Goal: Task Accomplishment & Management: Manage account settings

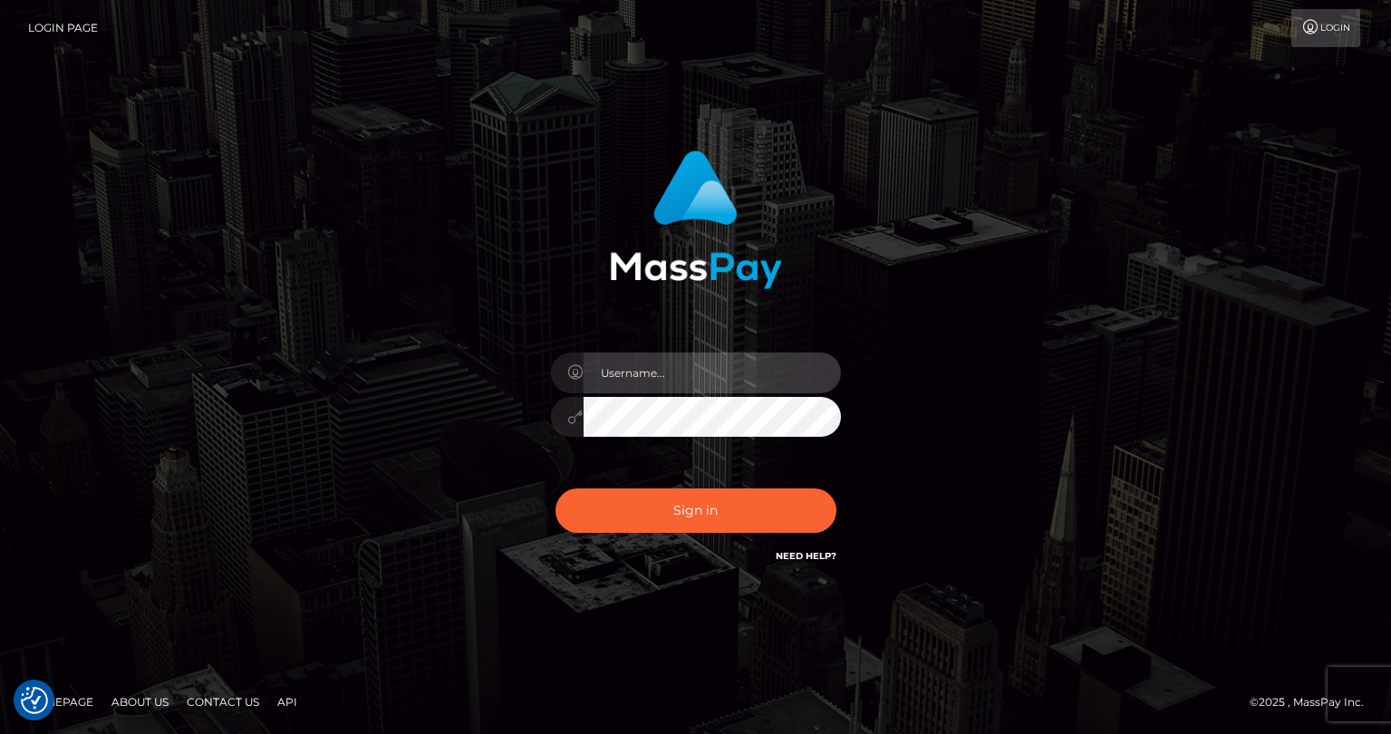
click at [622, 374] on input "text" at bounding box center [712, 372] width 257 height 41
click at [721, 380] on input "text" at bounding box center [712, 372] width 257 height 41
type input "tatyanafansly1"
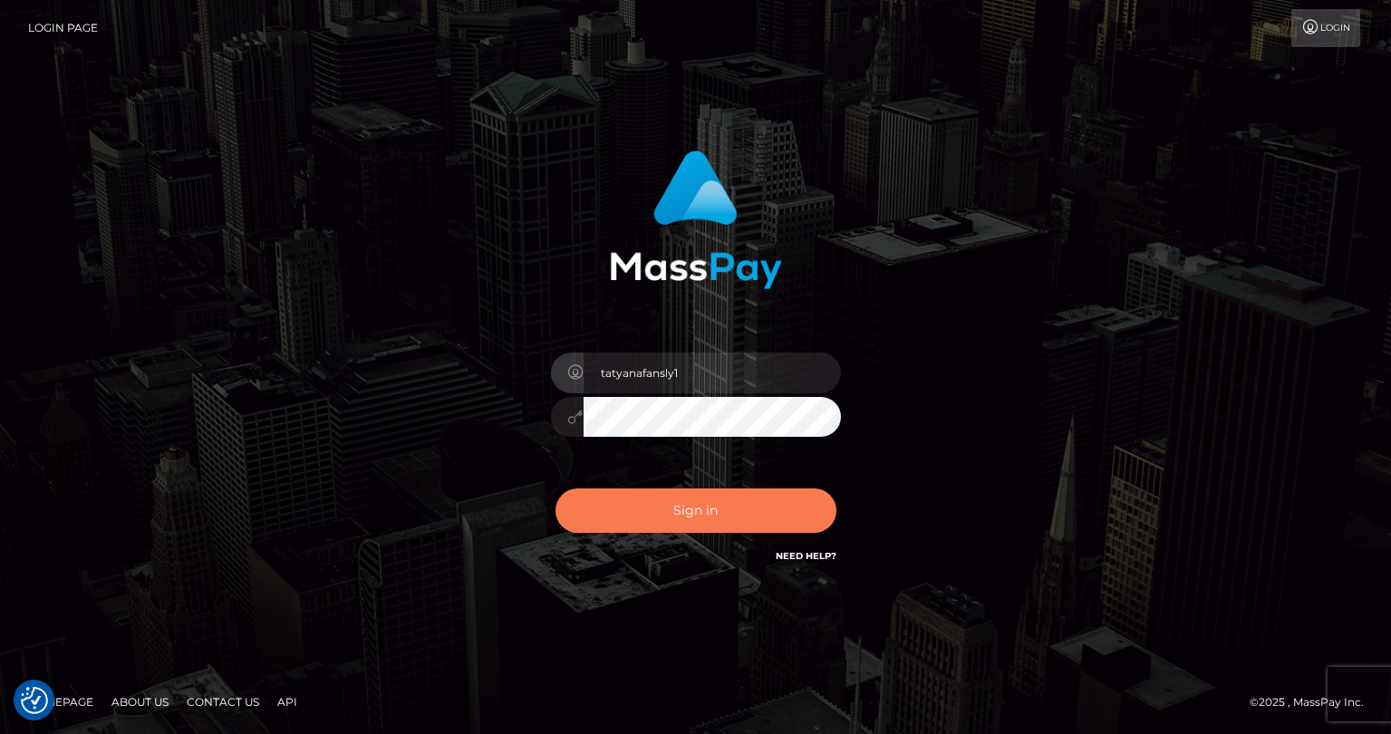
click at [710, 504] on button "Sign in" at bounding box center [695, 510] width 281 height 44
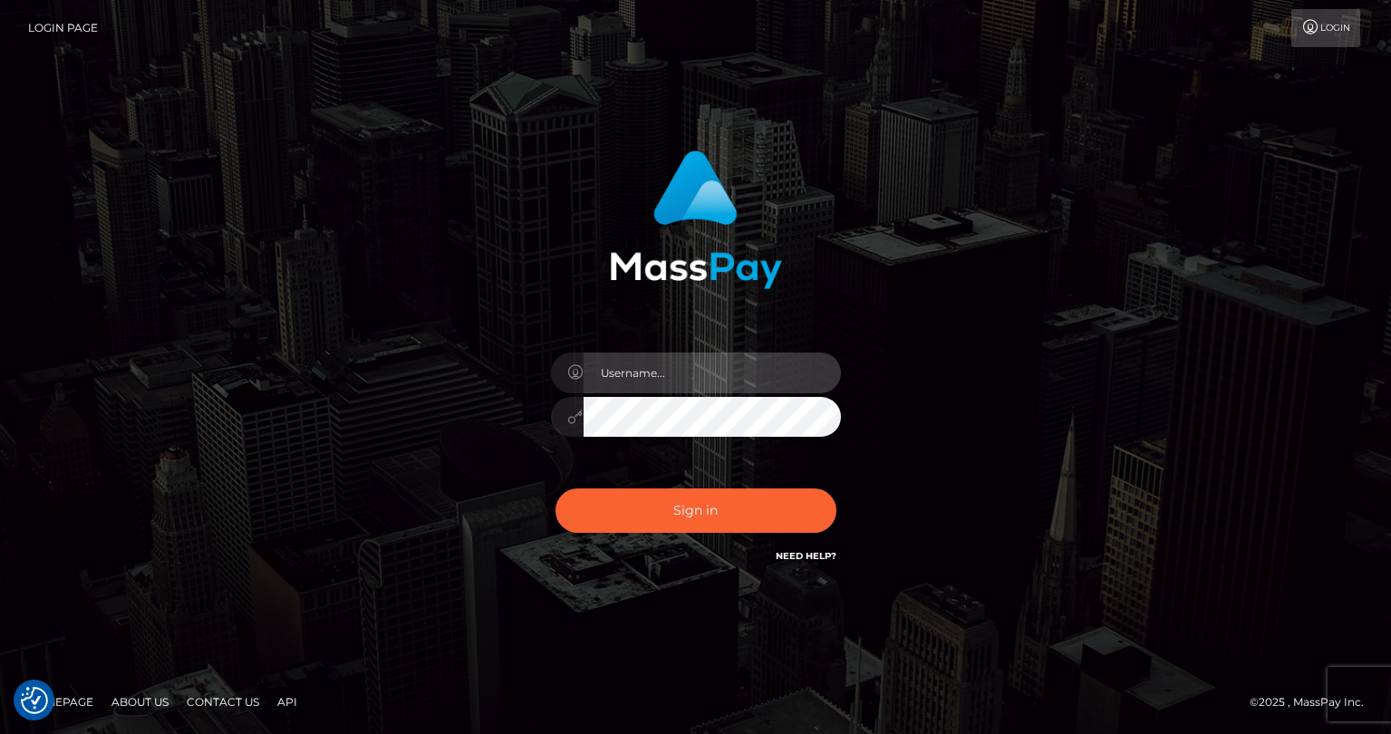
click at [710, 375] on input "text" at bounding box center [712, 372] width 257 height 41
type input "tatyanafansly1"
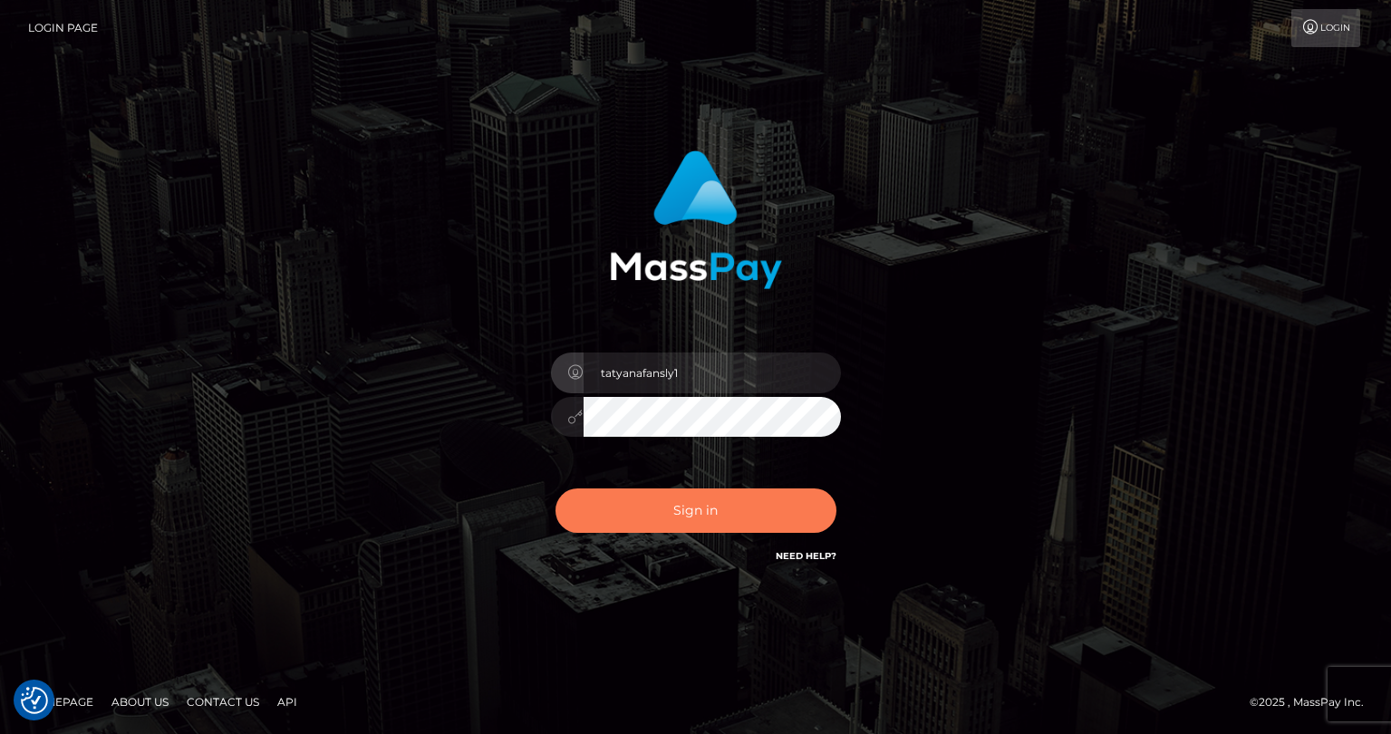
click at [710, 506] on button "Sign in" at bounding box center [695, 510] width 281 height 44
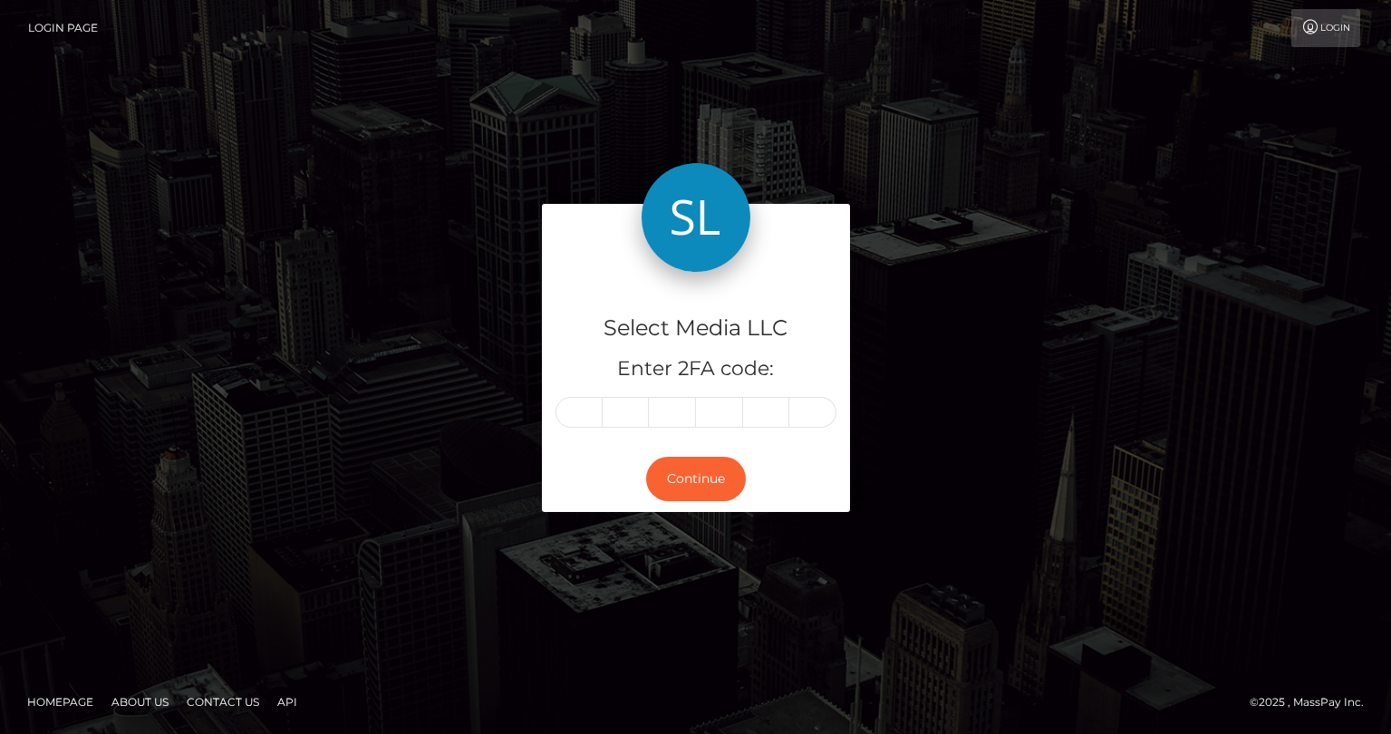
click at [593, 413] on input "text" at bounding box center [578, 412] width 47 height 31
type input "0"
type input "7"
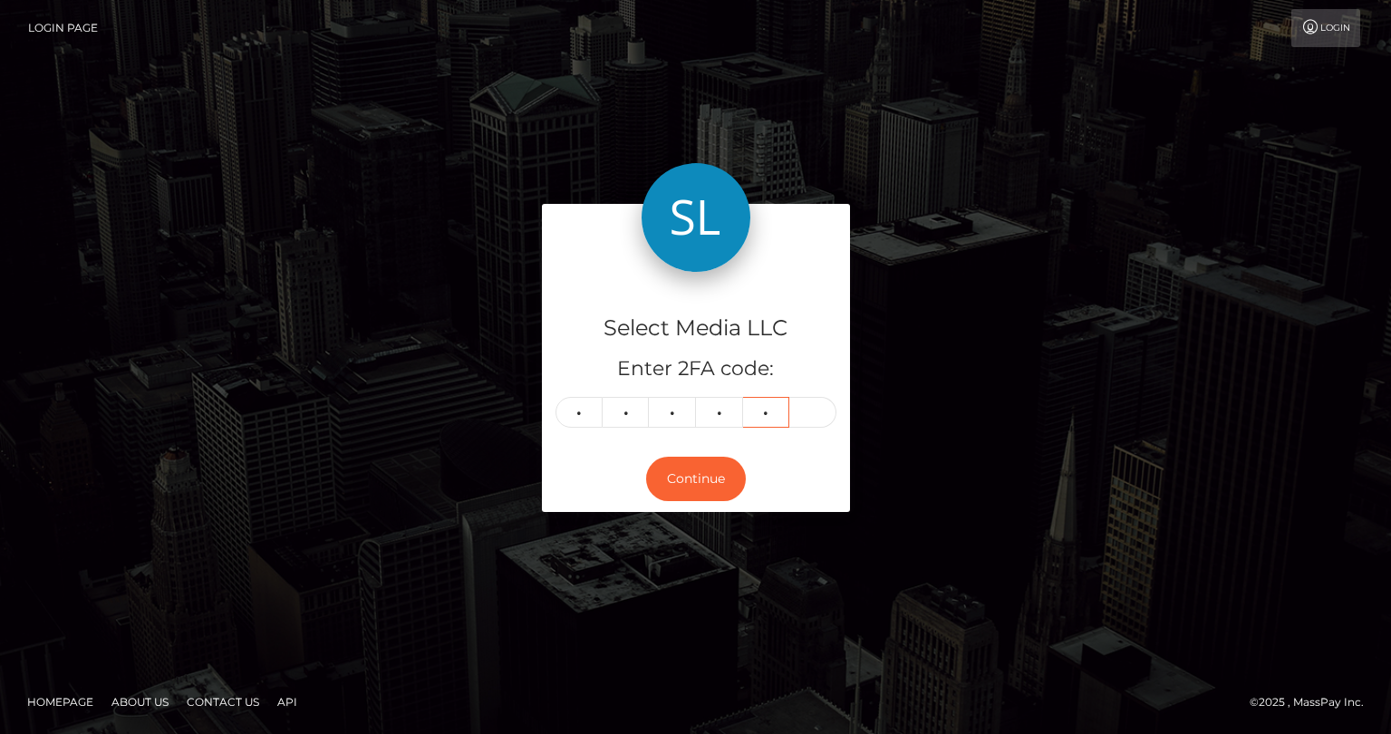
type input "7"
click at [667, 480] on button "Continue" at bounding box center [696, 479] width 100 height 44
